Goal: Navigation & Orientation: Find specific page/section

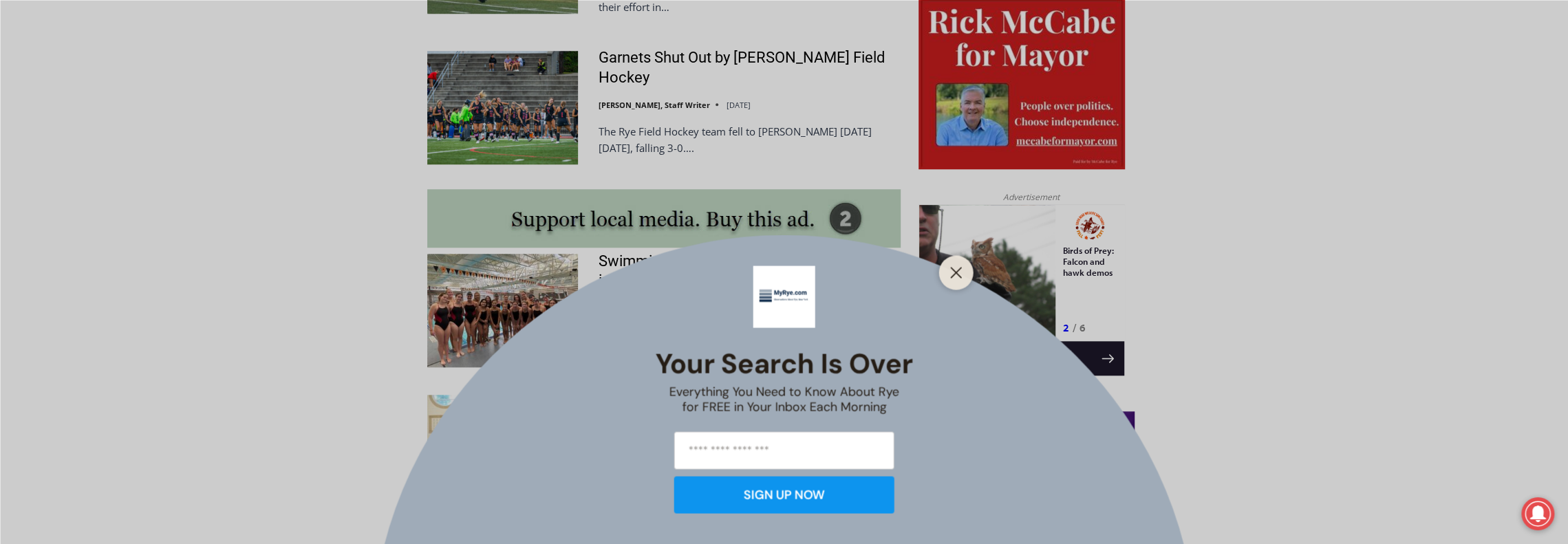
scroll to position [1145, 0]
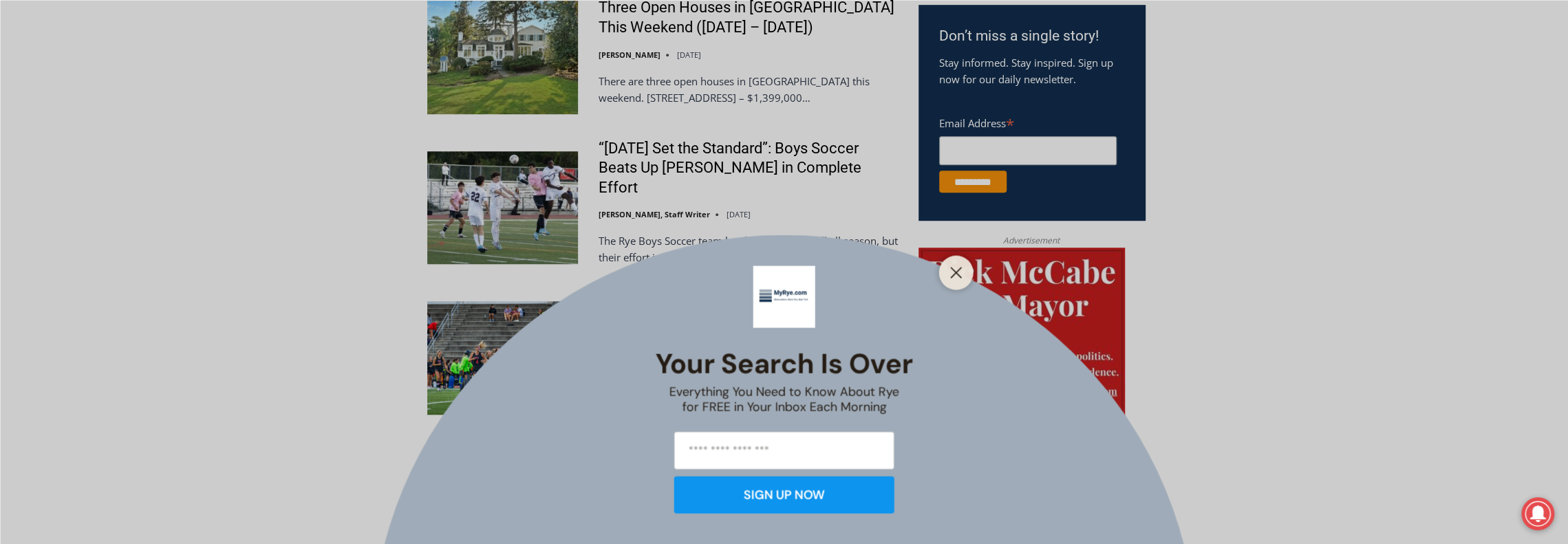
scroll to position [963, 0]
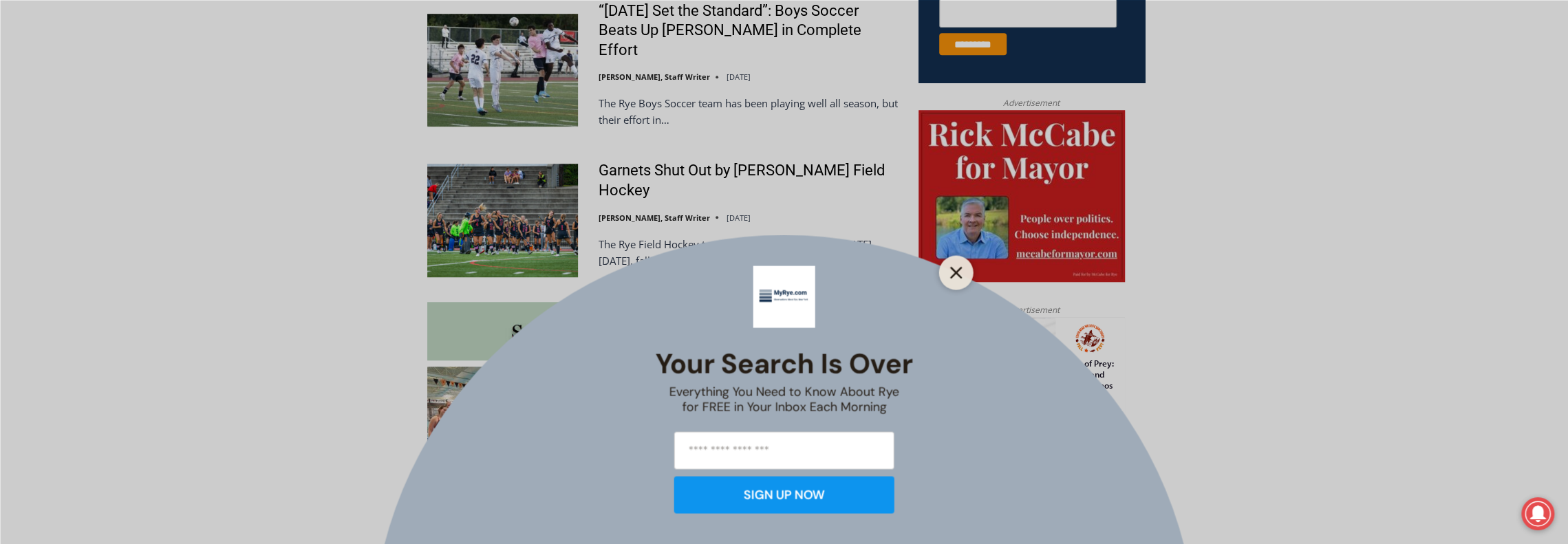
click at [947, 269] on button "Close" at bounding box center [956, 272] width 19 height 19
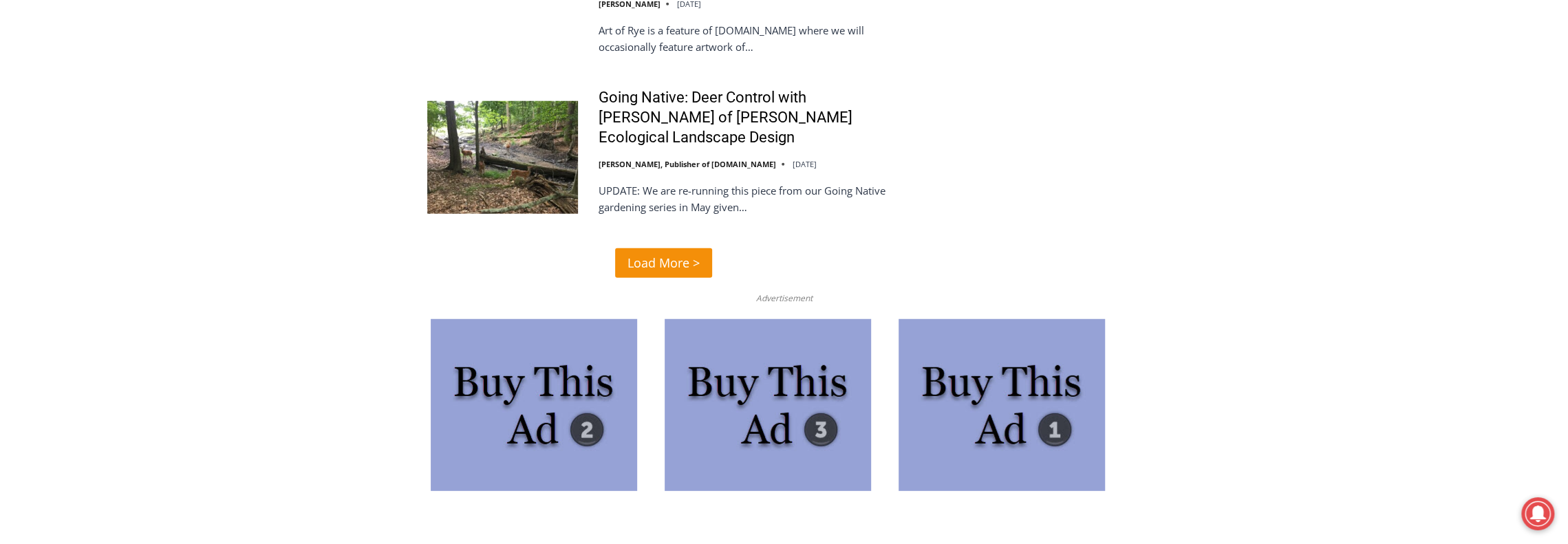
scroll to position [3439, 0]
